Goal: Find specific page/section: Find specific page/section

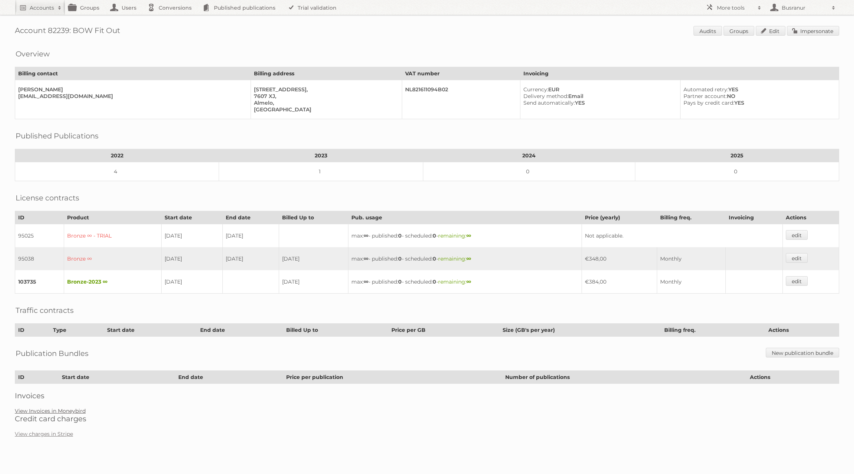
click at [64, 407] on link "View Invoices in Moneybird" at bounding box center [50, 410] width 71 height 7
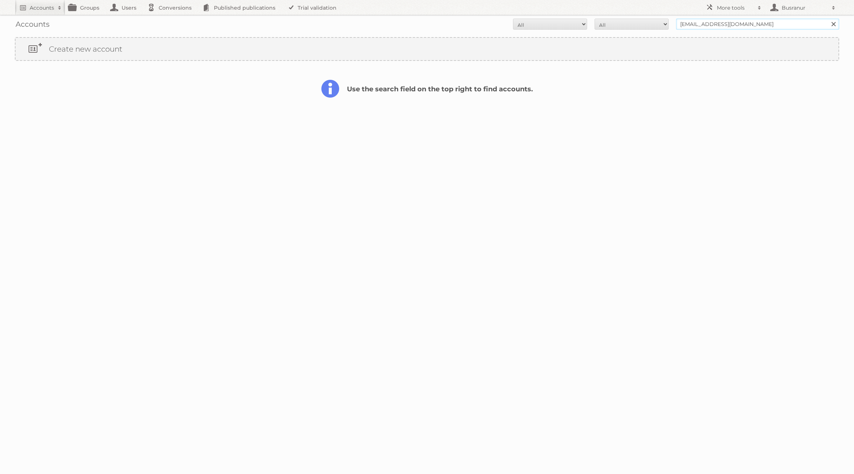
click at [686, 26] on input "mshulman@mail2margaret.com" at bounding box center [757, 24] width 163 height 11
paste input "daan.kouters@vaimo"
type input "daan.kouters@vaimo.com"
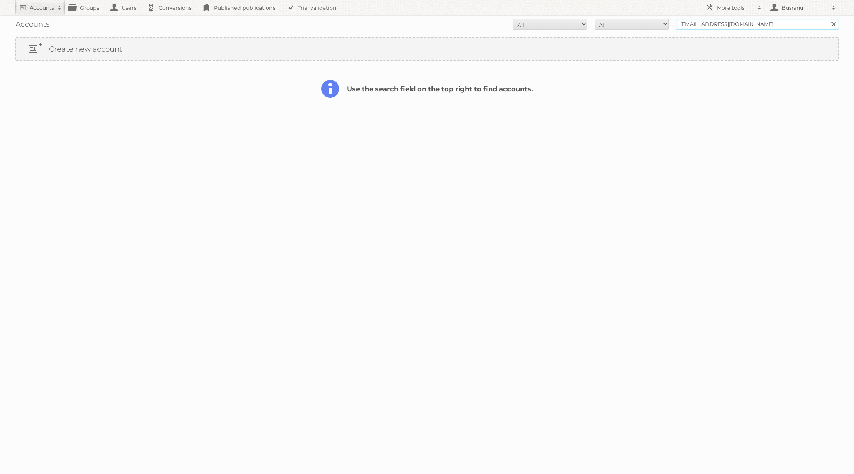
click at [828, 19] on input "Search" at bounding box center [833, 24] width 11 height 11
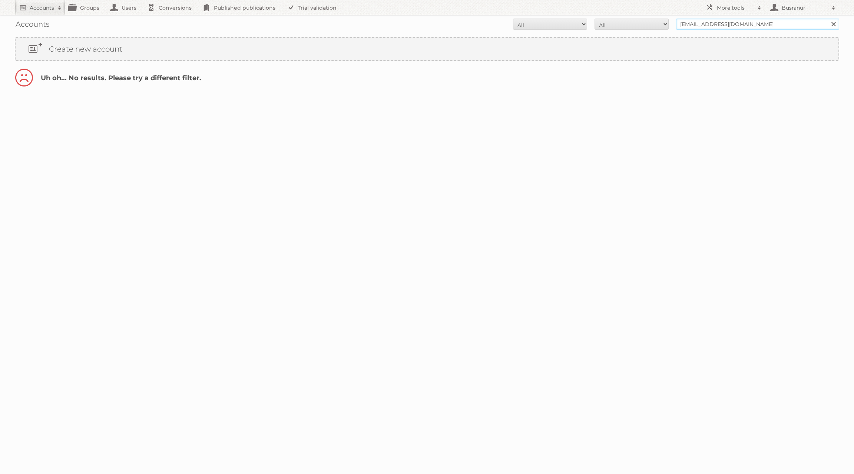
click at [715, 26] on input "daan.kouters@vaimo.com" at bounding box center [757, 24] width 163 height 11
type input "@vaimo.com"
click at [828, 19] on input "Search" at bounding box center [833, 24] width 11 height 11
